Goal: Task Accomplishment & Management: Use online tool/utility

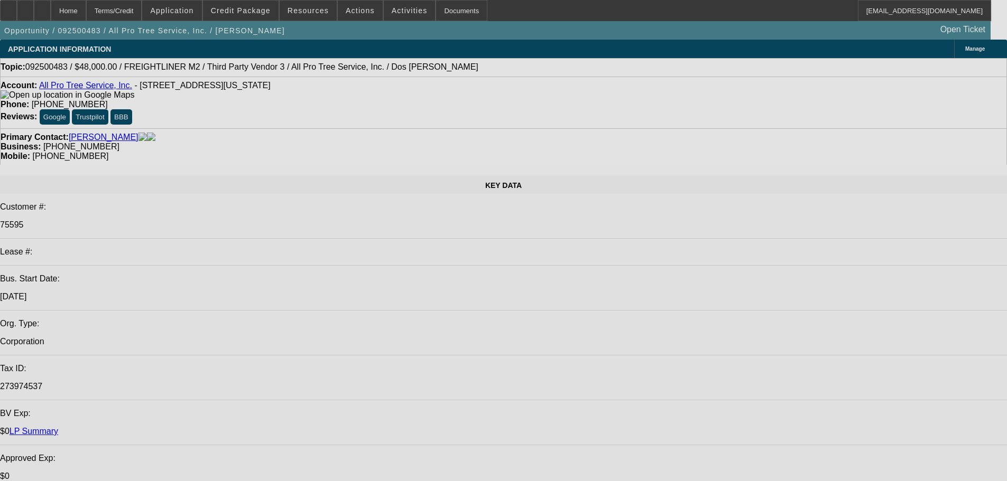
select select "0"
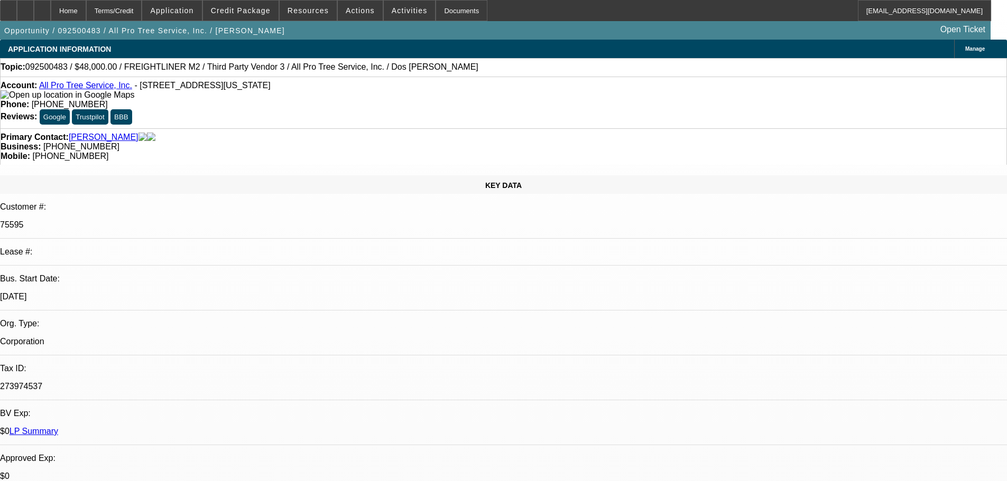
select select "6"
select select "0"
select select "6"
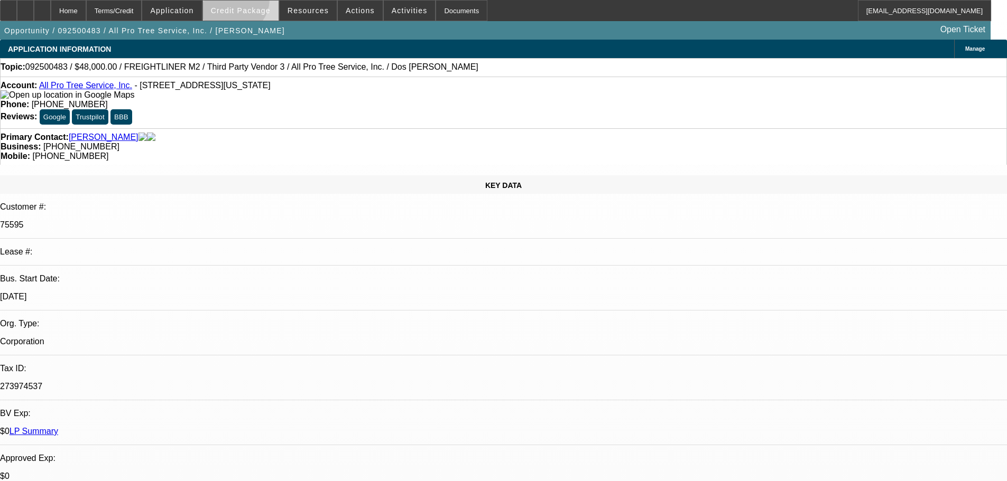
click at [247, 1] on span at bounding box center [241, 10] width 76 height 25
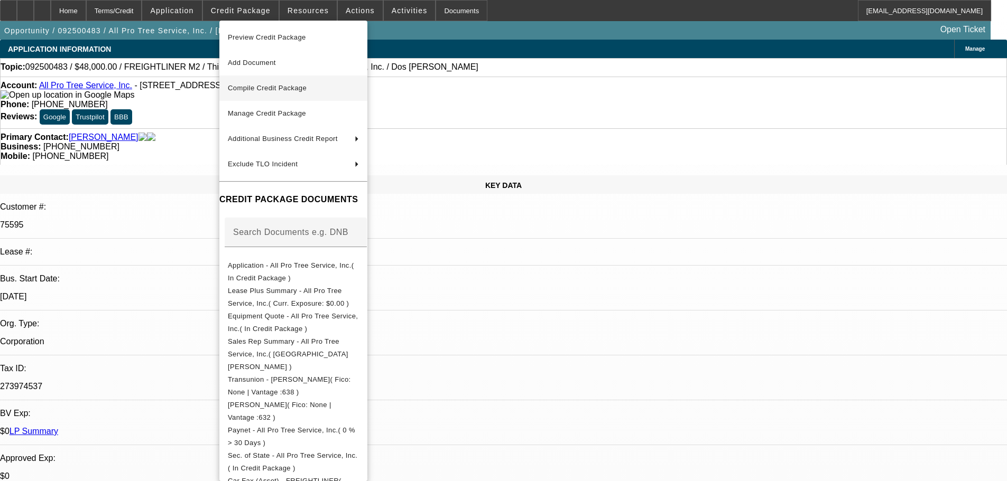
click at [316, 89] on span "Compile Credit Package" at bounding box center [293, 88] width 131 height 13
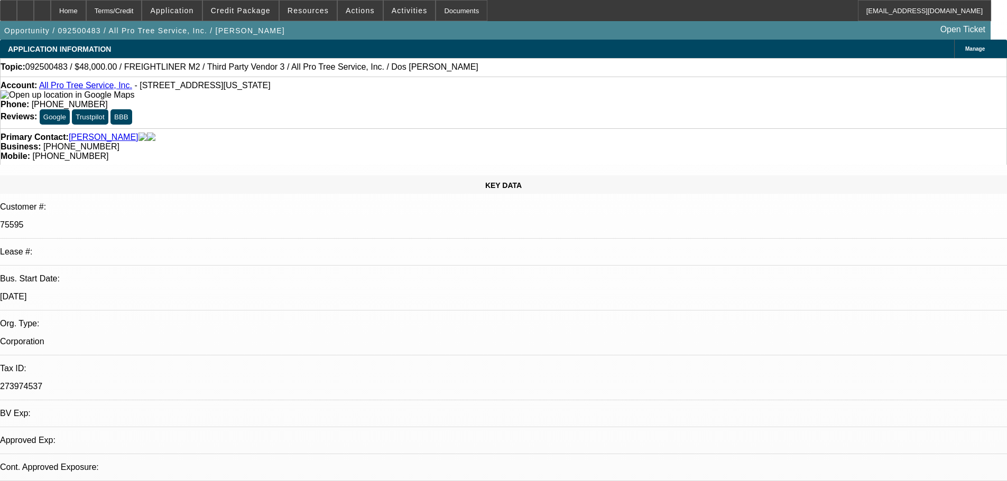
select select "0"
select select "6"
select select "0"
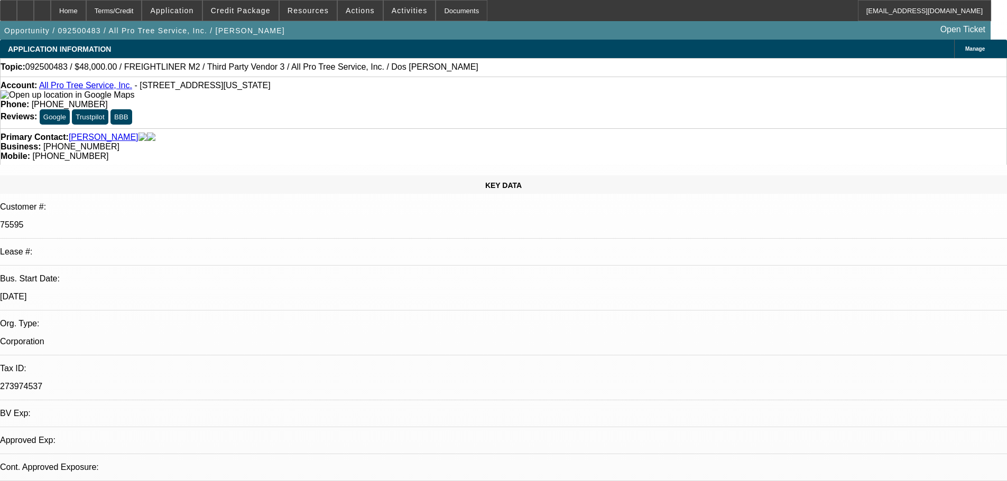
select select "0"
select select "6"
